Goal: Task Accomplishment & Management: Manage account settings

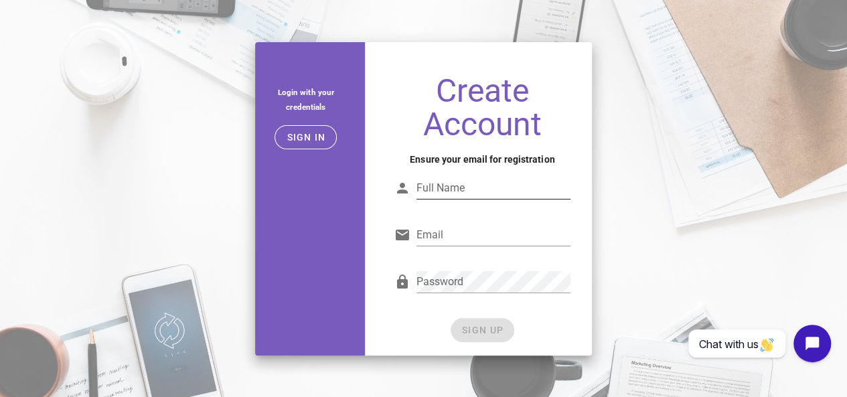
click at [427, 187] on input "Full Name" at bounding box center [494, 188] width 154 height 21
type input "charles"
click at [447, 228] on input "Email" at bounding box center [494, 234] width 154 height 21
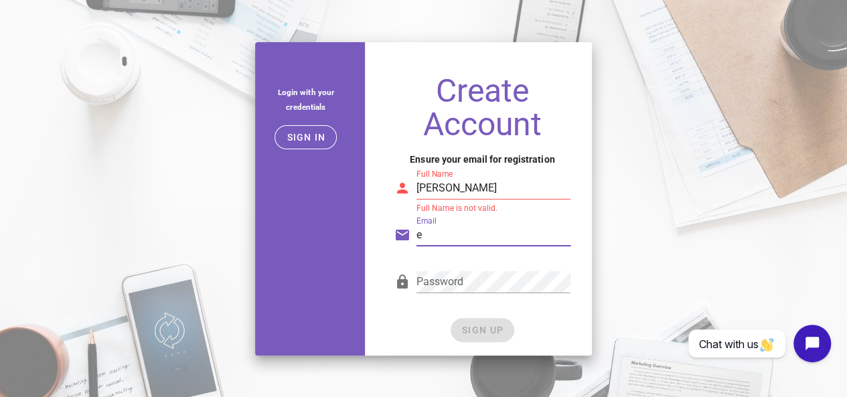
type input "encanadorportoalegre24hs@gmail.com"
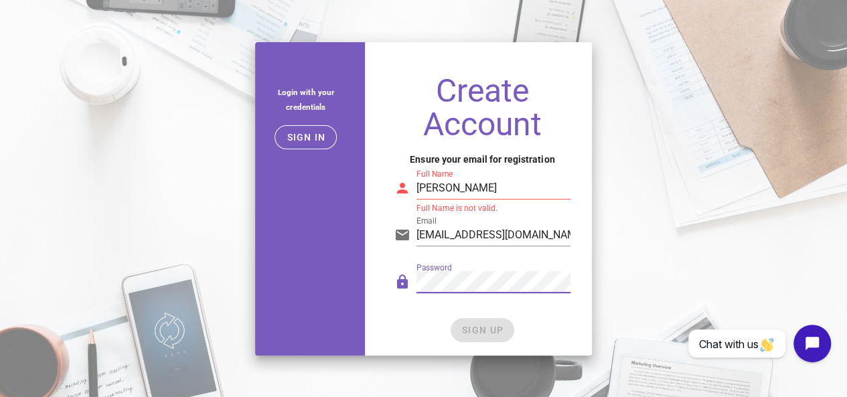
click at [508, 167] on div "Full Name charles Full Name is not valid." at bounding box center [482, 186] width 192 height 55
click at [507, 185] on input "charles" at bounding box center [494, 188] width 154 height 21
click at [512, 185] on input "charlesmartins" at bounding box center [494, 188] width 154 height 21
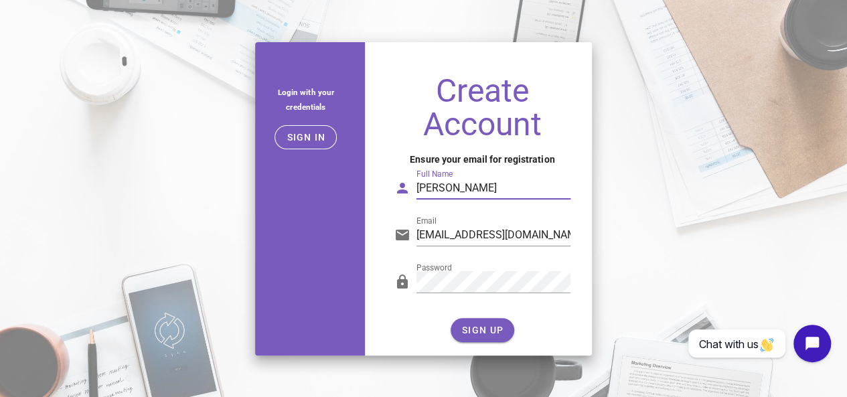
type input "Charles Martins"
click at [473, 322] on button "SIGN UP" at bounding box center [483, 330] width 64 height 24
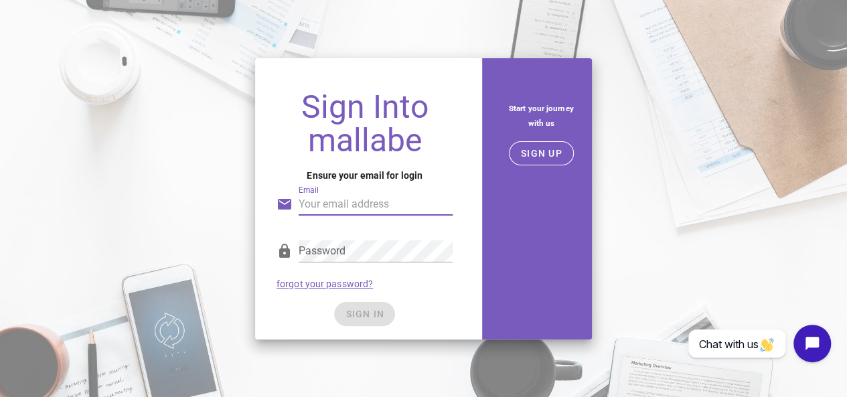
click at [327, 214] on input "Email" at bounding box center [376, 204] width 154 height 21
type input "charlescmsites@gmail.com"
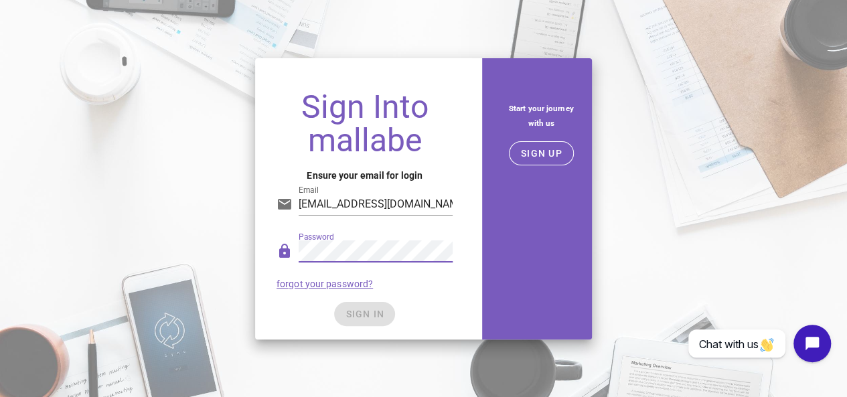
click at [374, 309] on div "SIGN IN" at bounding box center [365, 314] width 176 height 24
click at [358, 314] on span "SIGN IN" at bounding box center [365, 314] width 40 height 11
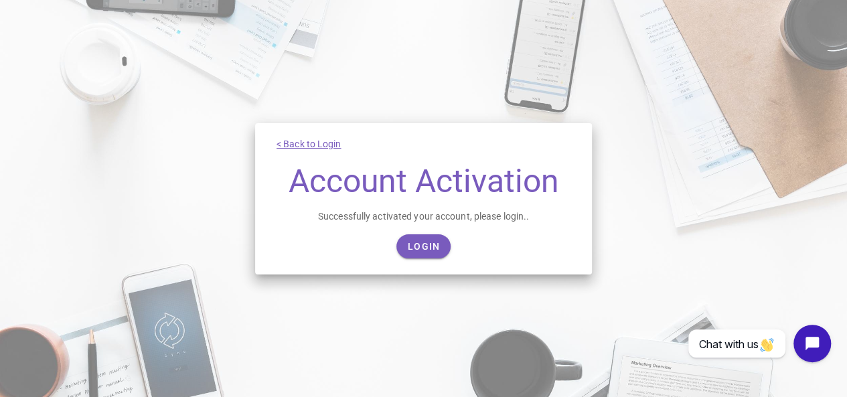
click at [451, 250] on div "Login" at bounding box center [424, 246] width 294 height 24
click at [445, 246] on link "Login" at bounding box center [424, 246] width 54 height 24
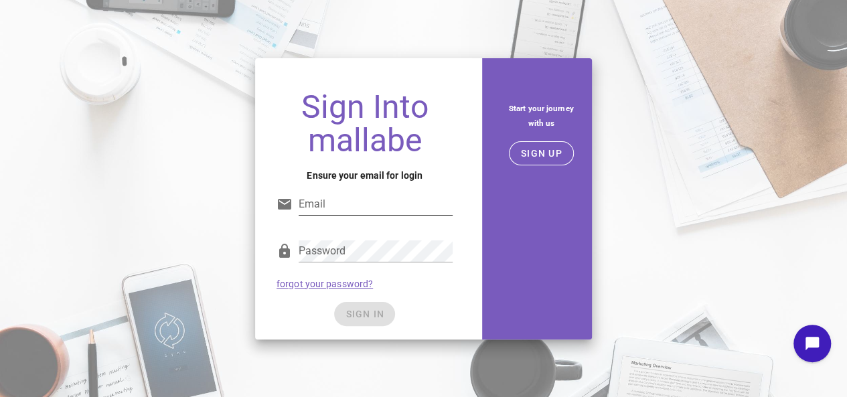
click at [347, 208] on input "Email" at bounding box center [376, 204] width 154 height 21
type input "[EMAIL_ADDRESS][DOMAIN_NAME]"
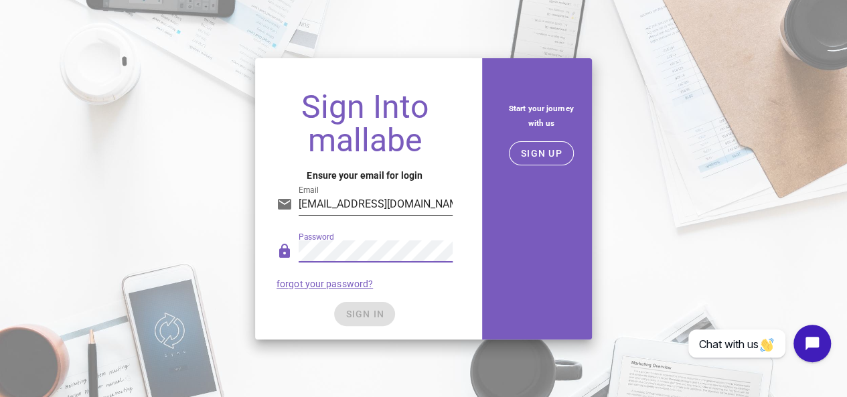
click at [384, 204] on input "[EMAIL_ADDRESS][DOMAIN_NAME]" at bounding box center [376, 204] width 154 height 21
click at [384, 204] on input "charlescmsites@gmail.com" at bounding box center [376, 204] width 154 height 21
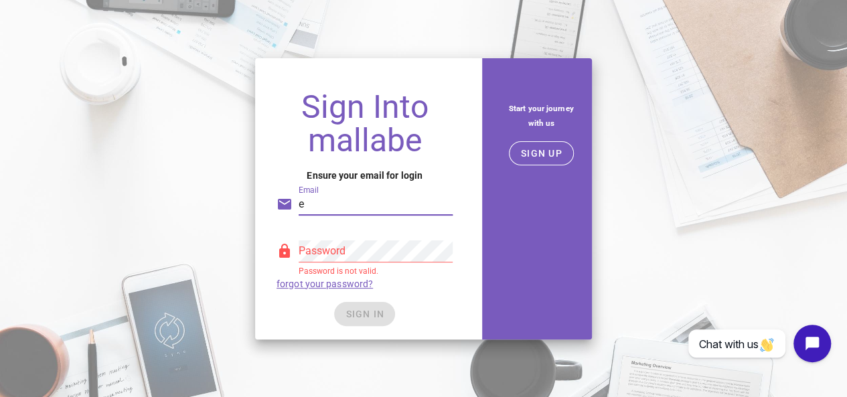
type input "encanadorportoalegre24hs@gmail.com"
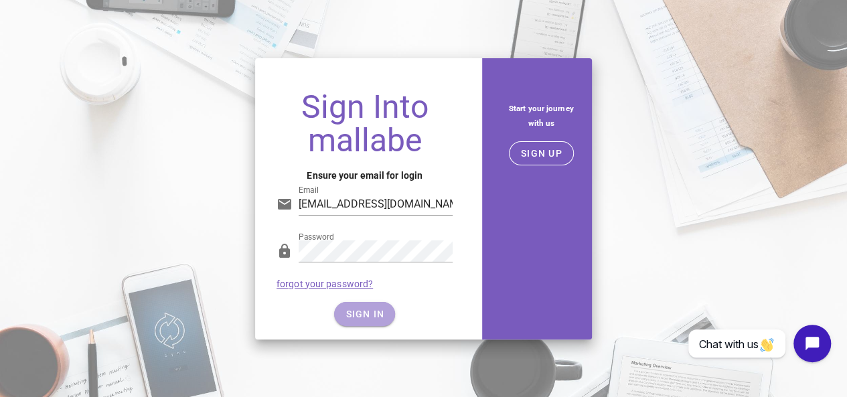
click at [353, 304] on button "SIGN IN" at bounding box center [364, 314] width 61 height 24
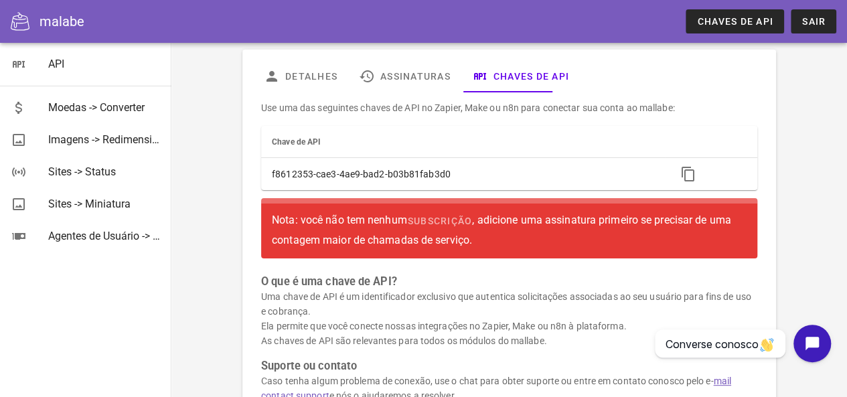
scroll to position [21, 0]
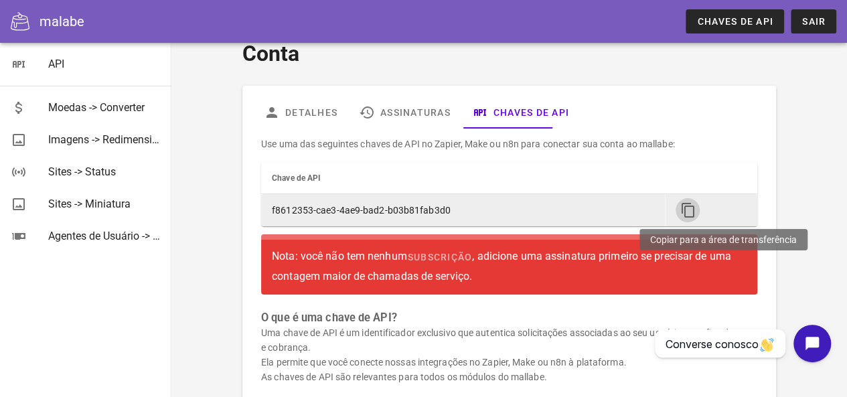
click at [682, 210] on icon "button" at bounding box center [688, 210] width 16 height 16
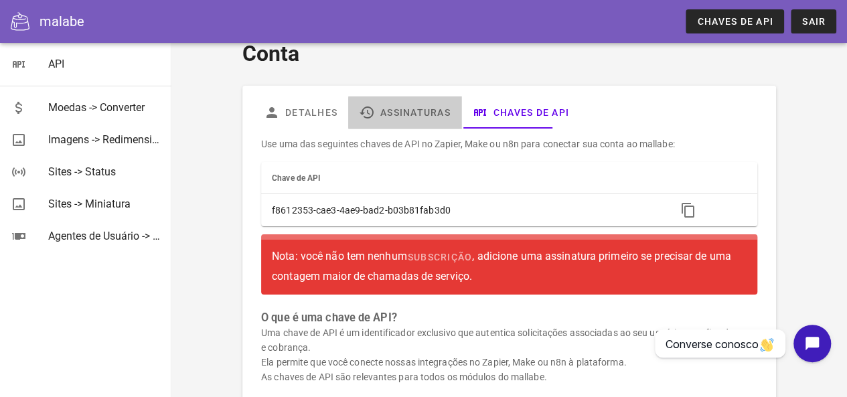
click at [429, 113] on font "Assinaturas" at bounding box center [415, 112] width 70 height 11
